Goal: Task Accomplishment & Management: Use online tool/utility

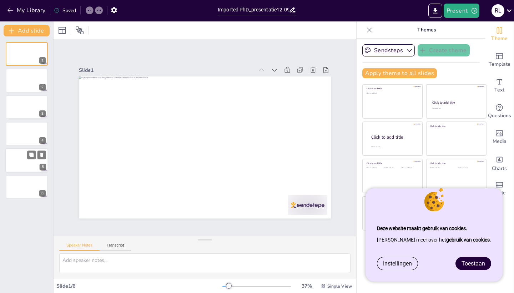
click at [25, 160] on div at bounding box center [26, 160] width 43 height 24
click at [462, 261] on span "Toestaan" at bounding box center [473, 263] width 24 height 7
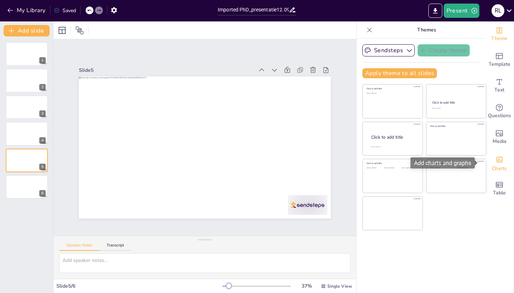
click at [500, 170] on span "Charts" at bounding box center [499, 169] width 15 height 8
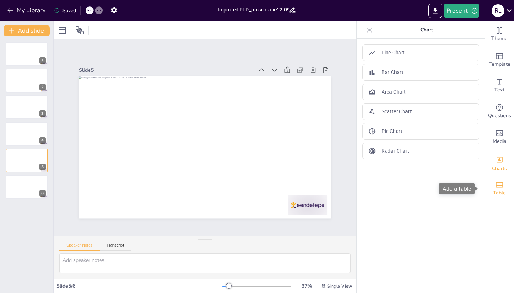
click at [495, 188] on icon "Add a table" at bounding box center [499, 184] width 9 height 9
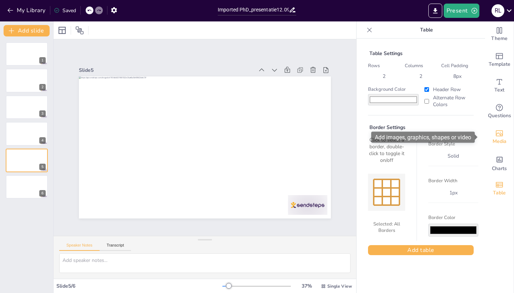
click at [498, 127] on div "Media" at bounding box center [499, 137] width 29 height 26
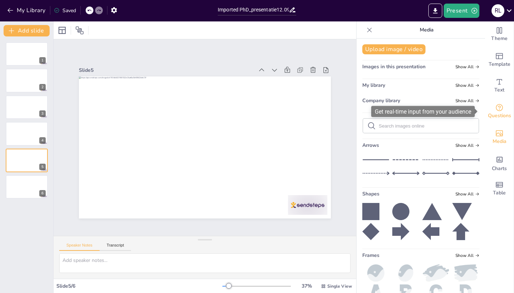
click at [498, 112] on span "Questions" at bounding box center [499, 116] width 23 height 8
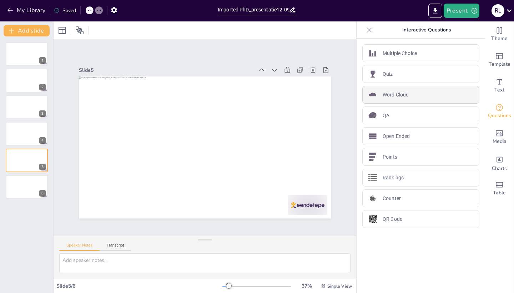
click at [412, 95] on div "Word Cloud" at bounding box center [420, 95] width 117 height 18
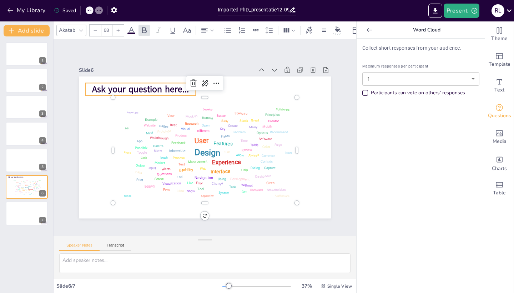
click at [171, 87] on span "Ask your question here..." at bounding box center [140, 89] width 97 height 12
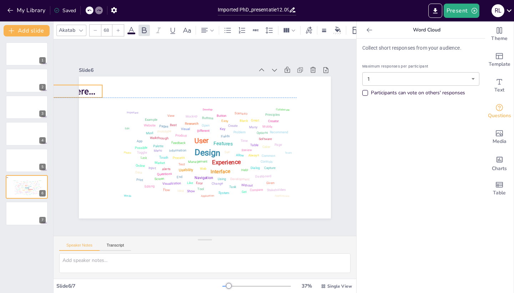
drag, startPoint x: 182, startPoint y: 87, endPoint x: 146, endPoint y: 85, distance: 36.1
click at [96, 85] on span "Ask your question here..." at bounding box center [47, 91] width 97 height 12
click at [90, 12] on icon at bounding box center [89, 10] width 4 height 4
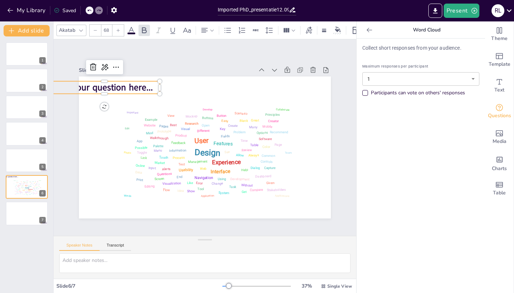
click at [90, 11] on icon at bounding box center [89, 10] width 4 height 4
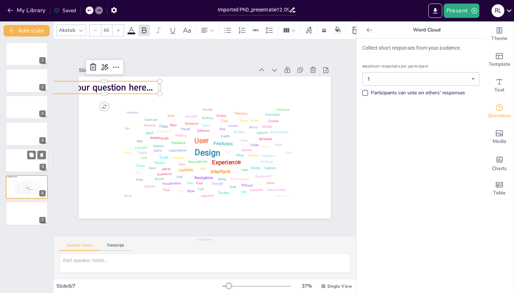
click at [18, 165] on div at bounding box center [26, 160] width 43 height 24
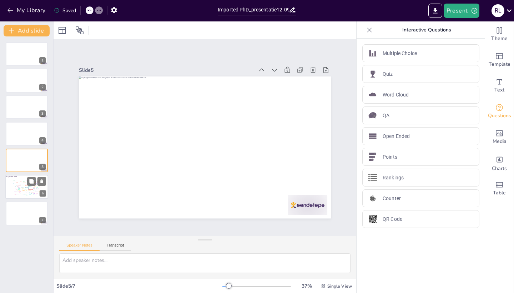
click at [24, 186] on div "Design User Experience Interface Features Navigation Usability Test Process Inf…" at bounding box center [26, 186] width 30 height 17
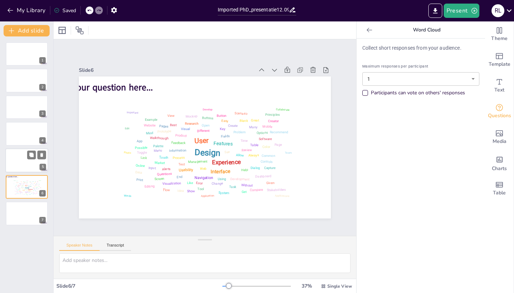
click at [23, 158] on div at bounding box center [26, 160] width 43 height 24
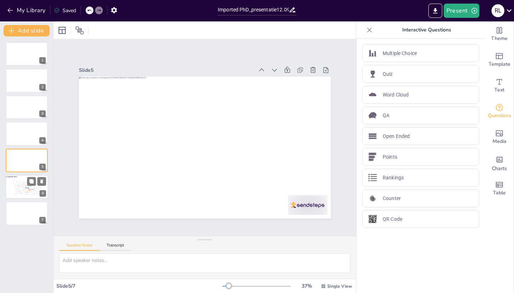
click at [23, 188] on div "Design User Experience Interface Features Navigation Usability Test Process Inf…" at bounding box center [26, 186] width 30 height 17
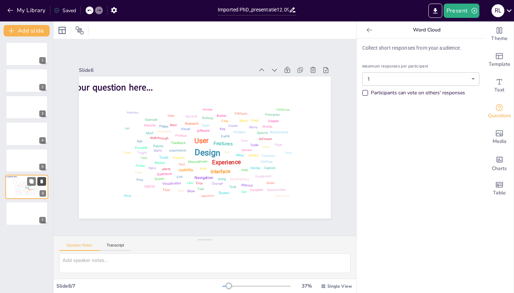
click at [41, 181] on icon at bounding box center [41, 181] width 3 height 4
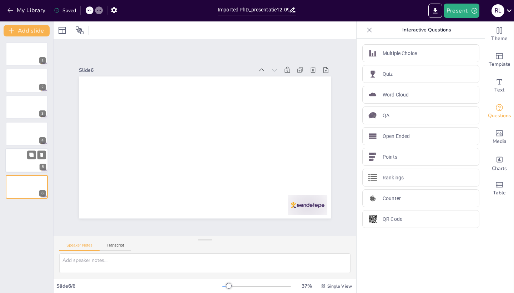
click at [26, 157] on div at bounding box center [26, 160] width 43 height 24
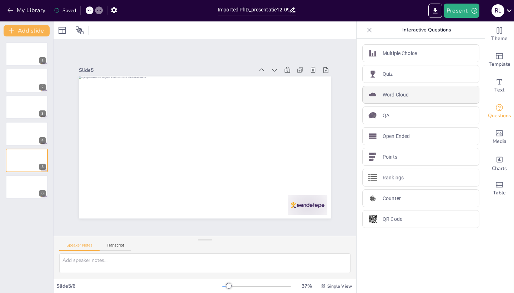
click at [387, 96] on p "Word Cloud" at bounding box center [396, 94] width 26 height 7
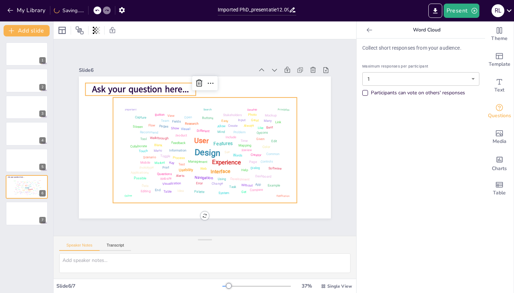
click at [126, 85] on span "Ask your question here..." at bounding box center [140, 89] width 97 height 12
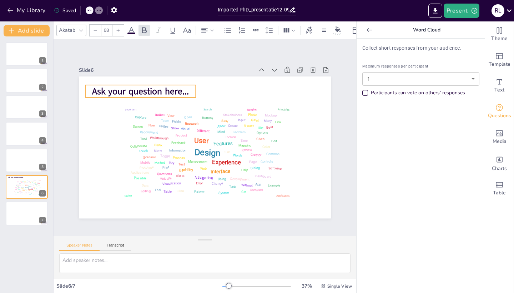
click at [143, 85] on span "Ask your question here..." at bounding box center [140, 91] width 97 height 12
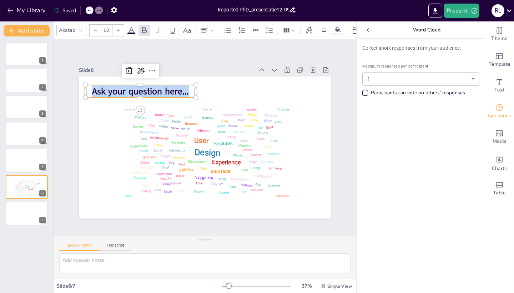
click at [140, 89] on span "Ask your question here..." at bounding box center [140, 91] width 97 height 12
drag, startPoint x: 187, startPoint y: 90, endPoint x: 90, endPoint y: 92, distance: 97.1
click at [90, 92] on p "Ask your question here..." at bounding box center [140, 91] width 110 height 12
click at [122, 90] on span "Patientenparticipatie?" at bounding box center [140, 91] width 85 height 12
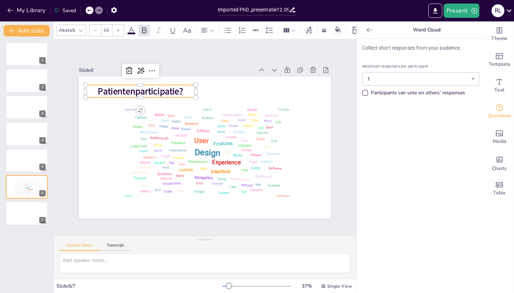
click at [180, 86] on span "Patientenparticipatie?" at bounding box center [140, 91] width 85 height 12
click at [113, 89] on span "Patientenparticipatie" at bounding box center [140, 91] width 81 height 12
click at [459, 16] on button "Present" at bounding box center [462, 11] width 36 height 14
click at [462, 50] on ul "Preview presentation Play presentation" at bounding box center [472, 35] width 56 height 35
click at [462, 31] on li "Preview presentation" at bounding box center [472, 26] width 56 height 11
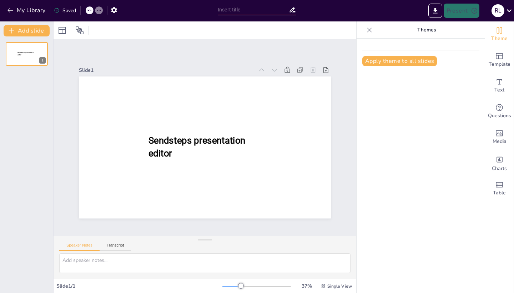
type input "Imported PhD_presentatie12.09.25.pptx"
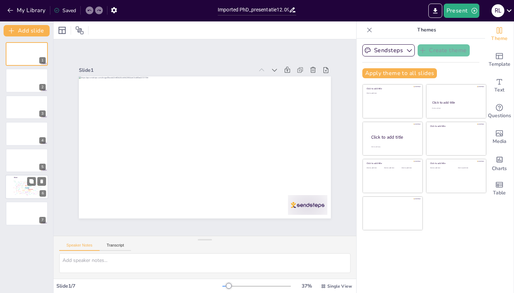
click at [25, 180] on div "Design User Experience Interface Features Navigation Usability Test Process Inf…" at bounding box center [26, 186] width 30 height 17
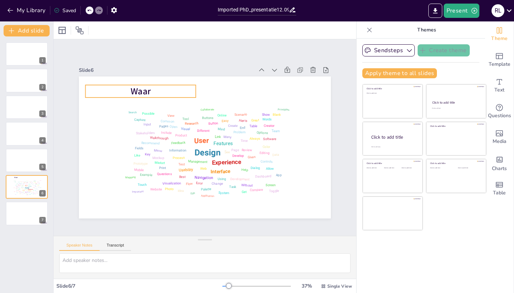
click at [137, 90] on span "Waar" at bounding box center [141, 91] width 20 height 12
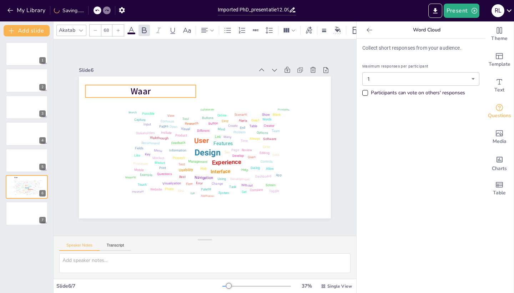
click at [142, 88] on span "Waar" at bounding box center [141, 91] width 20 height 12
click at [114, 90] on span "Patientenparticipatie" at bounding box center [141, 91] width 84 height 12
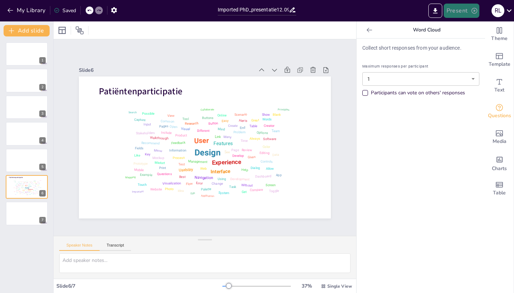
click at [468, 13] on button "Present" at bounding box center [462, 11] width 36 height 14
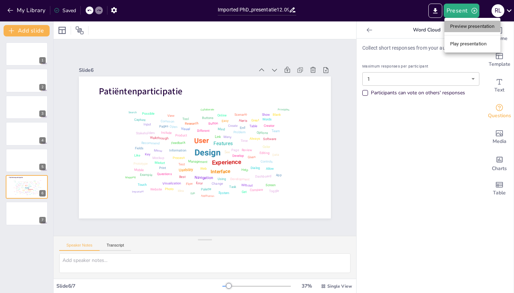
click at [464, 29] on li "Preview presentation" at bounding box center [472, 26] width 56 height 11
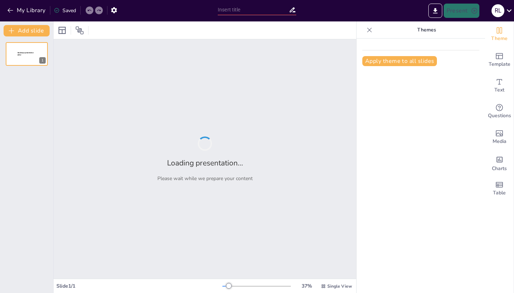
type input "Imported PhD_presentatie12.09.25.pptx"
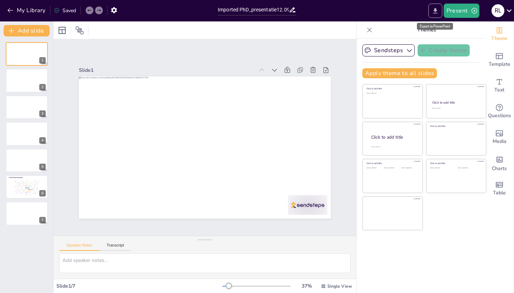
click at [435, 10] on icon "Export to PowerPoint" at bounding box center [435, 10] width 4 height 5
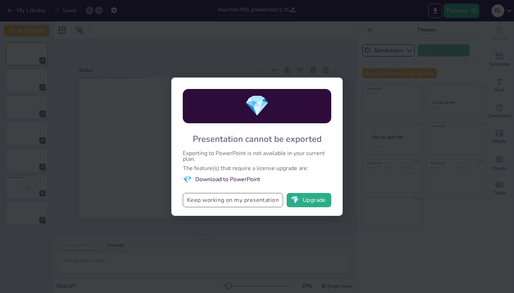
click at [257, 203] on button "Keep working on my presentation" at bounding box center [233, 200] width 100 height 14
